Goal: Task Accomplishment & Management: Complete application form

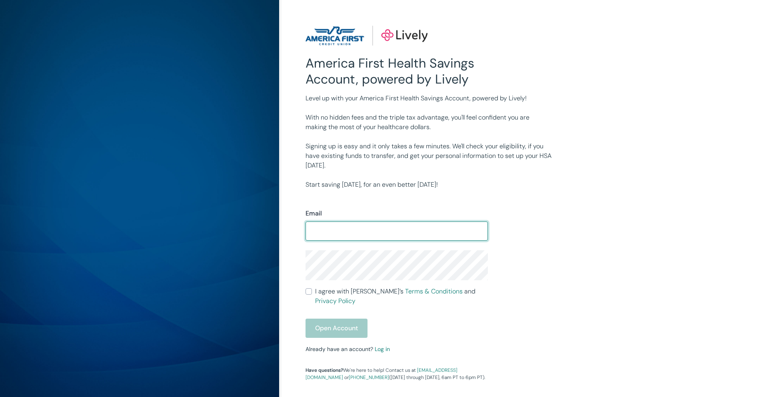
click at [336, 246] on form "Email ​ I agree with Lively’s Terms & Conditions and Privacy Policy Open Account" at bounding box center [396, 273] width 182 height 129
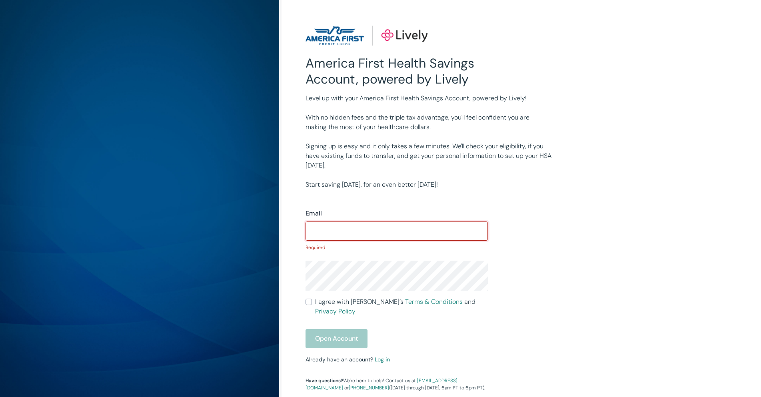
click at [345, 236] on input "Email" at bounding box center [396, 231] width 182 height 16
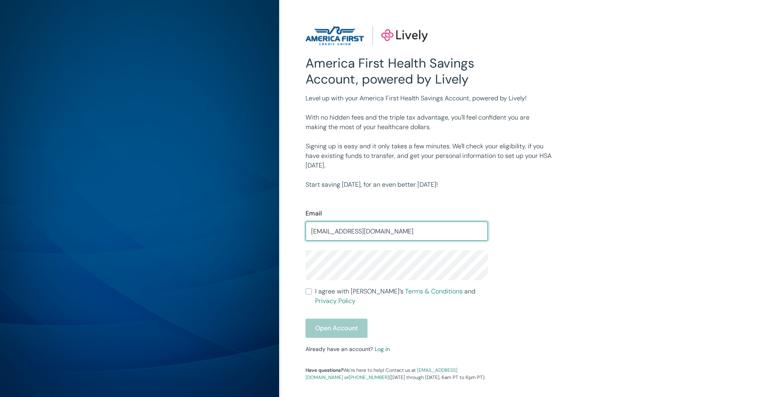
type input "[EMAIL_ADDRESS][DOMAIN_NAME]"
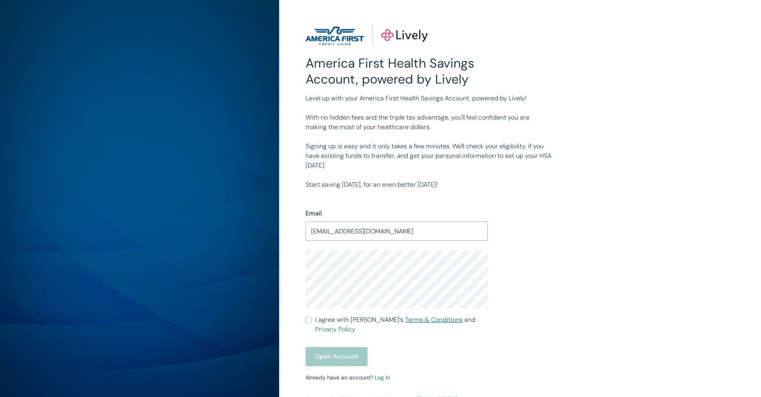
click at [430, 317] on link "Terms & Conditions" at bounding box center [434, 319] width 58 height 8
click at [311, 319] on input "I agree with Lively’s Terms & Conditions and Privacy Policy" at bounding box center [308, 320] width 6 height 6
checkbox input "true"
click at [334, 348] on button "Open Account" at bounding box center [336, 356] width 62 height 19
